Goal: Find specific page/section

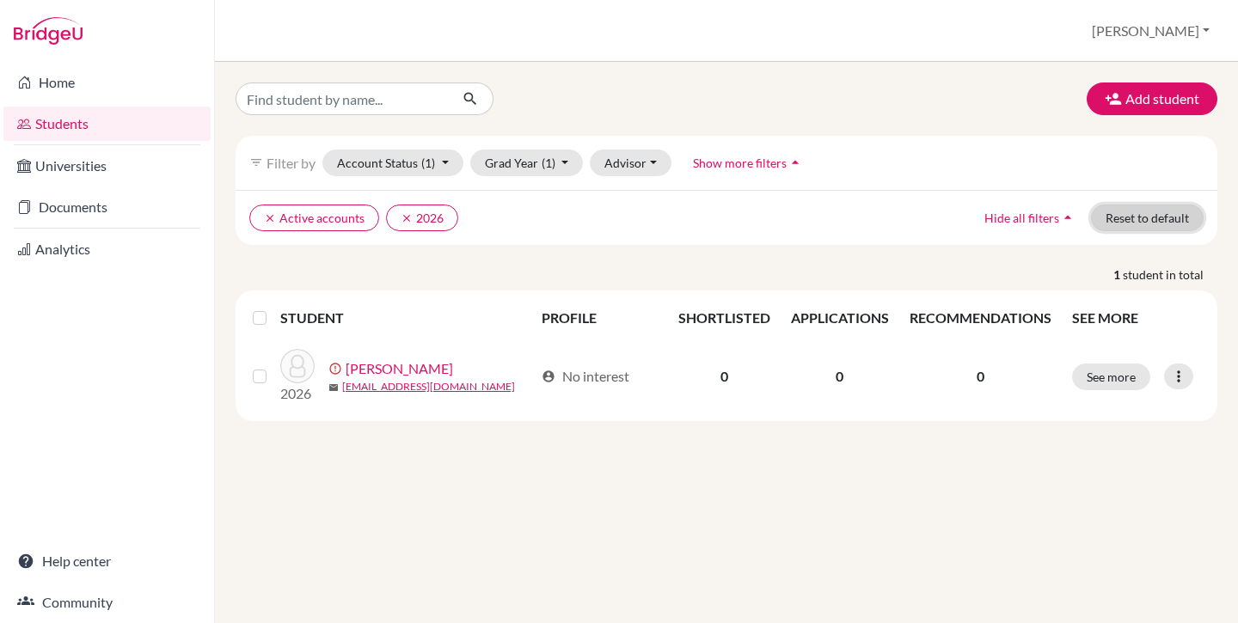
click at [1135, 215] on button "Reset to default" at bounding box center [1147, 218] width 113 height 27
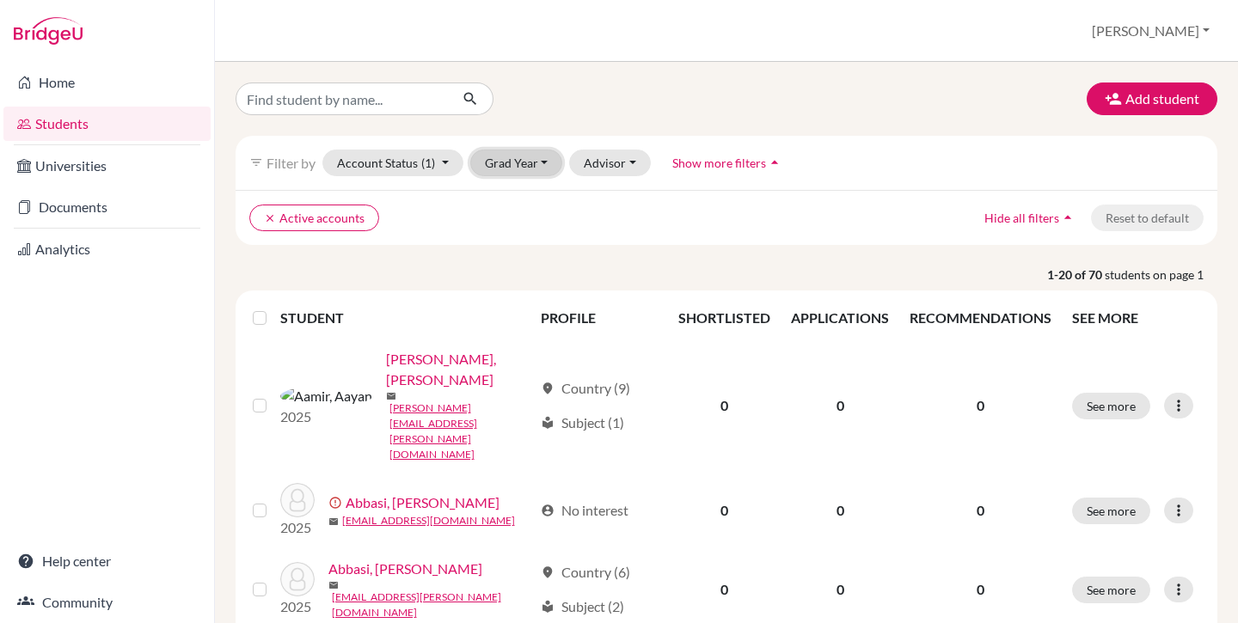
click at [472, 163] on button "Grad Year" at bounding box center [516, 163] width 93 height 27
click at [516, 199] on span "2026" at bounding box center [507, 199] width 31 height 21
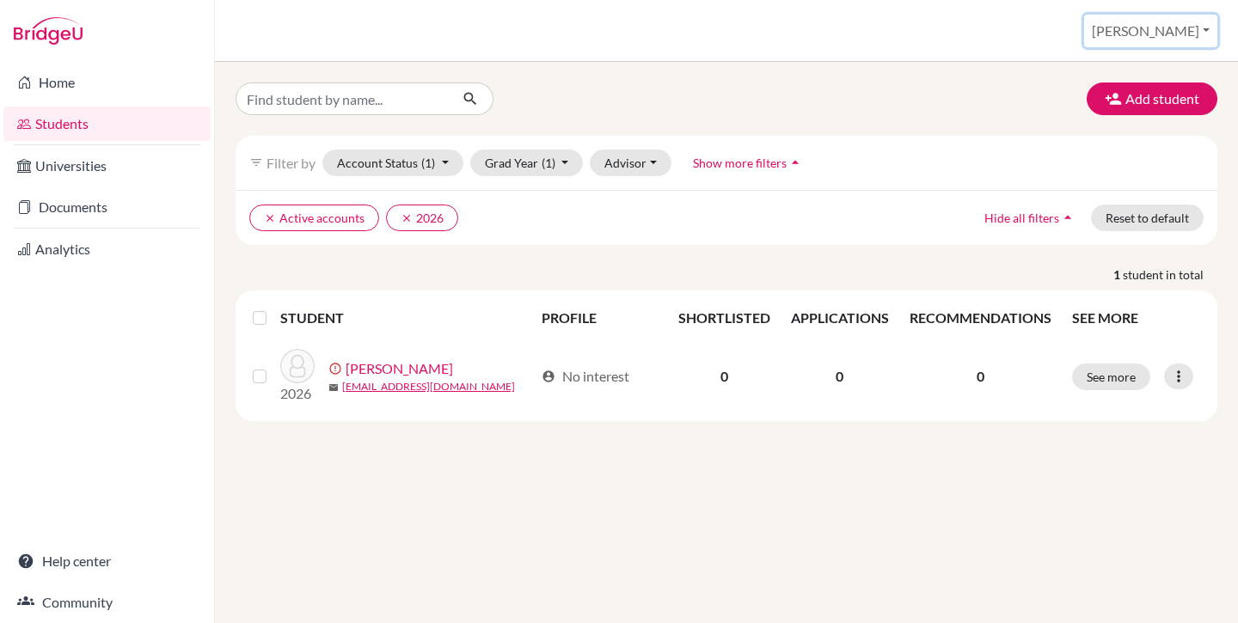
click at [1183, 30] on button "[PERSON_NAME]" at bounding box center [1150, 31] width 133 height 33
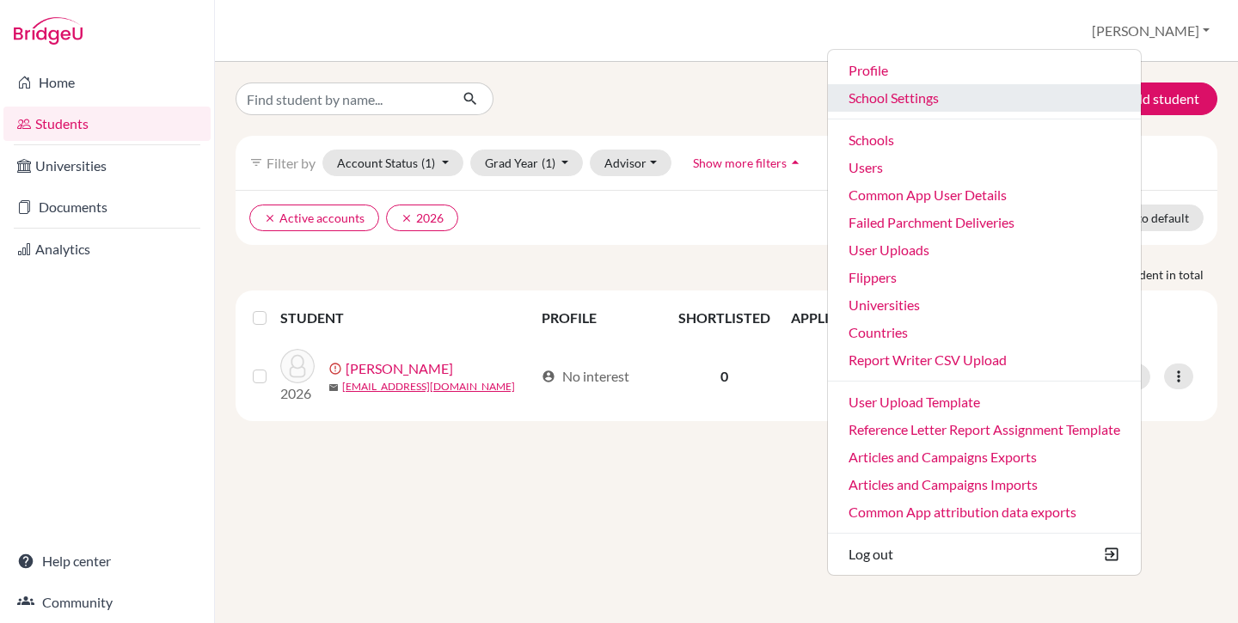
click at [970, 98] on link "School Settings" at bounding box center [984, 98] width 313 height 28
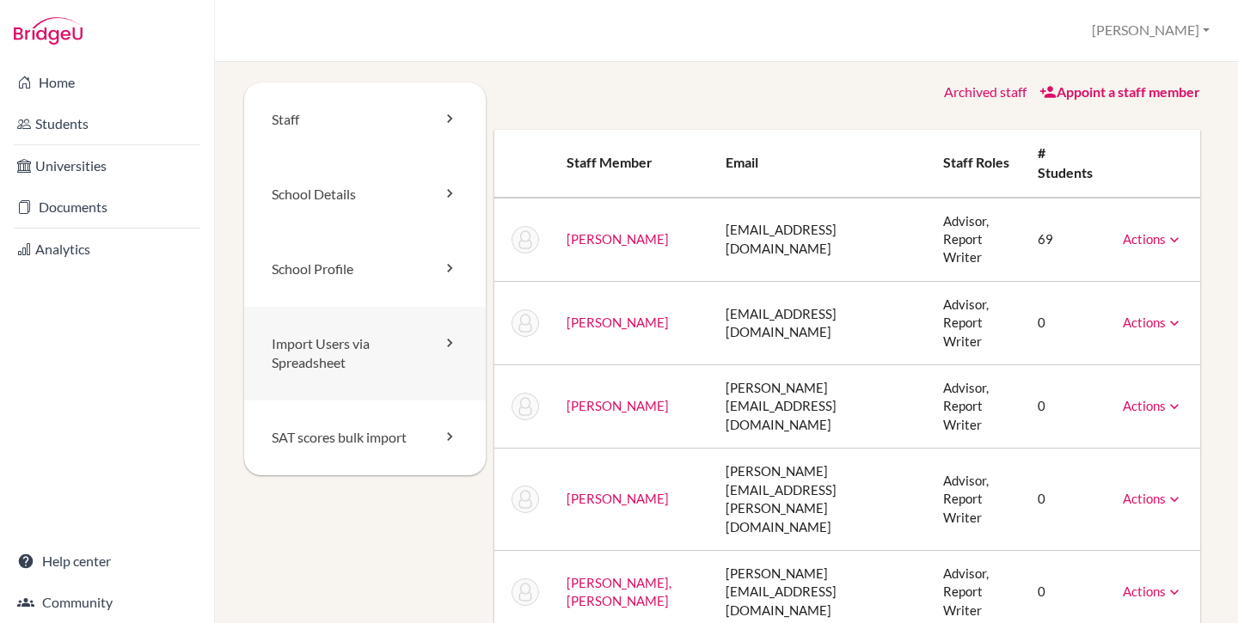
click at [335, 346] on link "Import Users via Spreadsheet" at bounding box center [365, 354] width 242 height 95
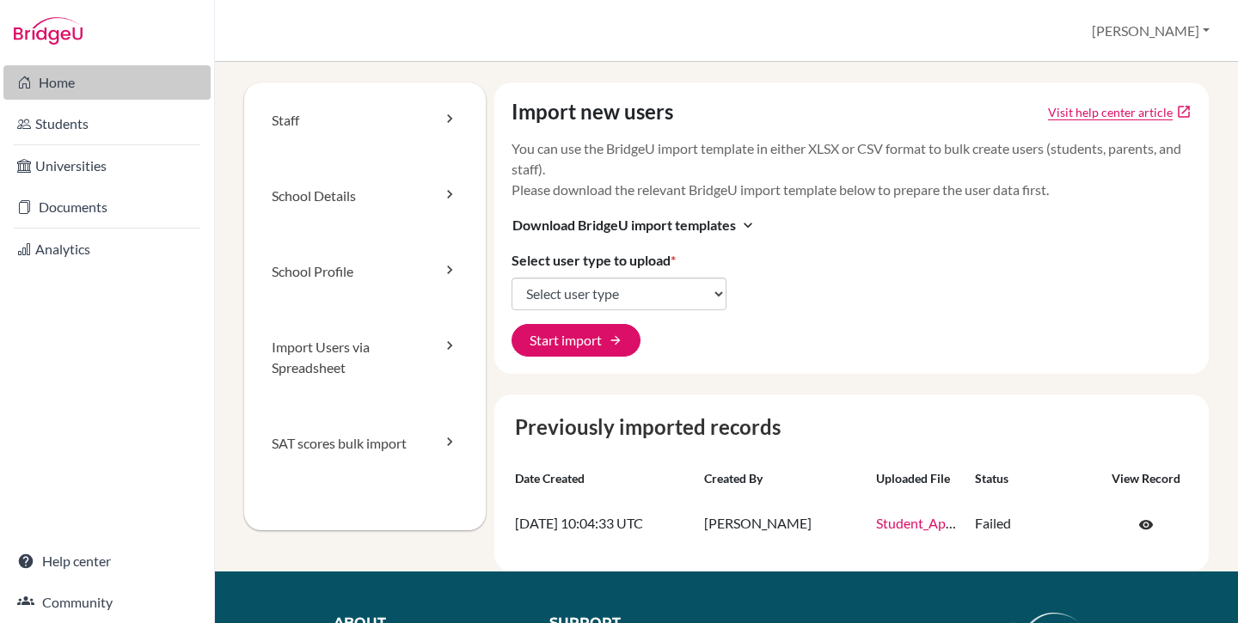
click at [81, 84] on link "Home" at bounding box center [106, 82] width 207 height 34
